Goal: Find specific page/section: Find specific page/section

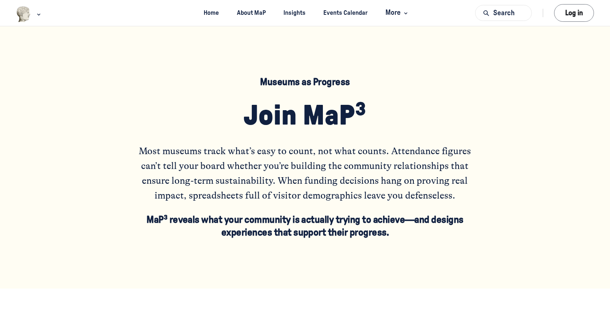
drag, startPoint x: 161, startPoint y: 314, endPoint x: 180, endPoint y: 326, distance: 22.9
click at [59, 224] on div "Museums as Progress Join MaP³ Most museums track what’s easy to count, not what…" at bounding box center [305, 157] width 568 height 262
